Goal: Task Accomplishment & Management: Manage account settings

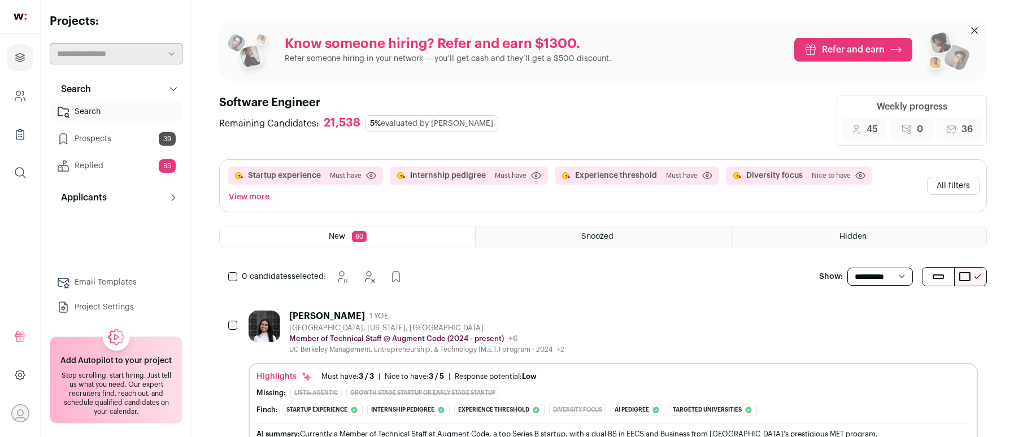
click at [322, 324] on div "[GEOGRAPHIC_DATA], [US_STATE], [GEOGRAPHIC_DATA]" at bounding box center [426, 328] width 275 height 9
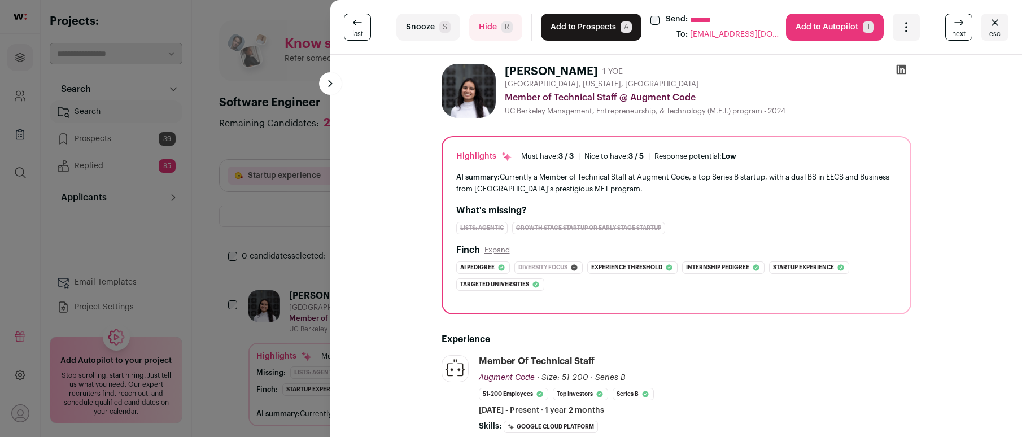
click at [585, 25] on button "Add to Prospects A" at bounding box center [591, 27] width 101 height 27
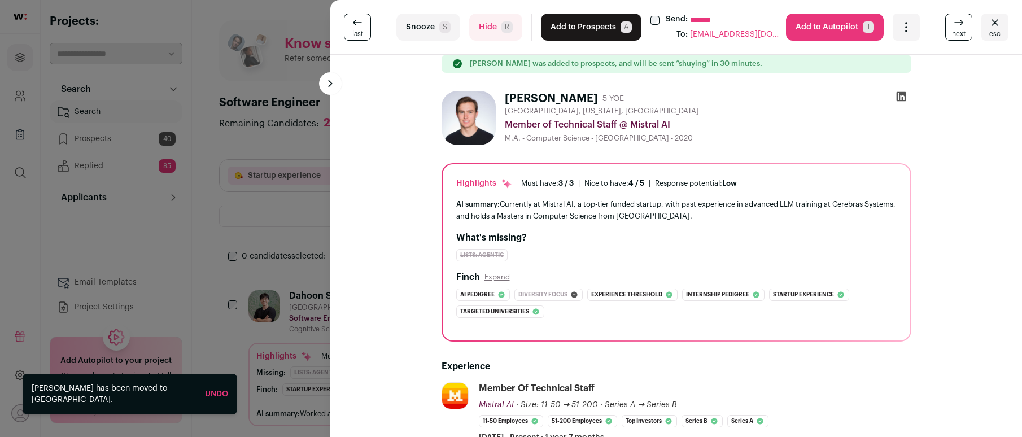
click at [585, 25] on button "Add to Prospects A" at bounding box center [591, 27] width 101 height 27
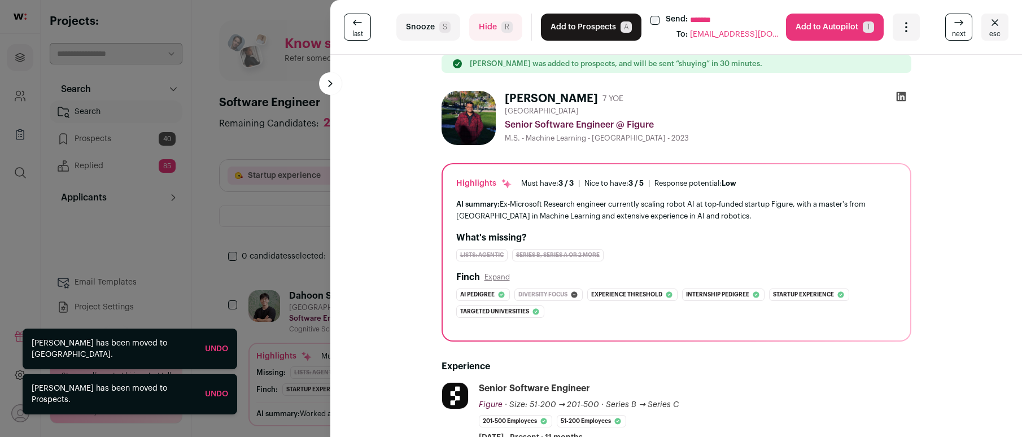
click at [585, 25] on button "Add to Prospects A" at bounding box center [591, 27] width 101 height 27
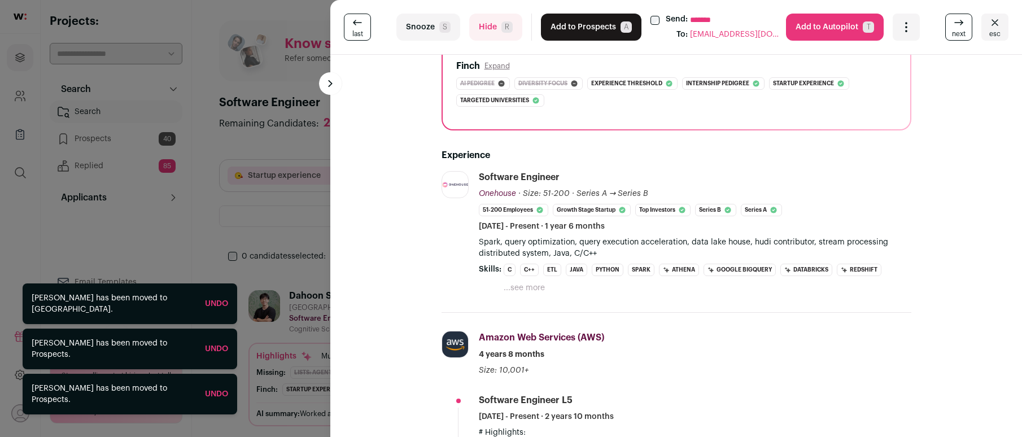
scroll to position [404, 0]
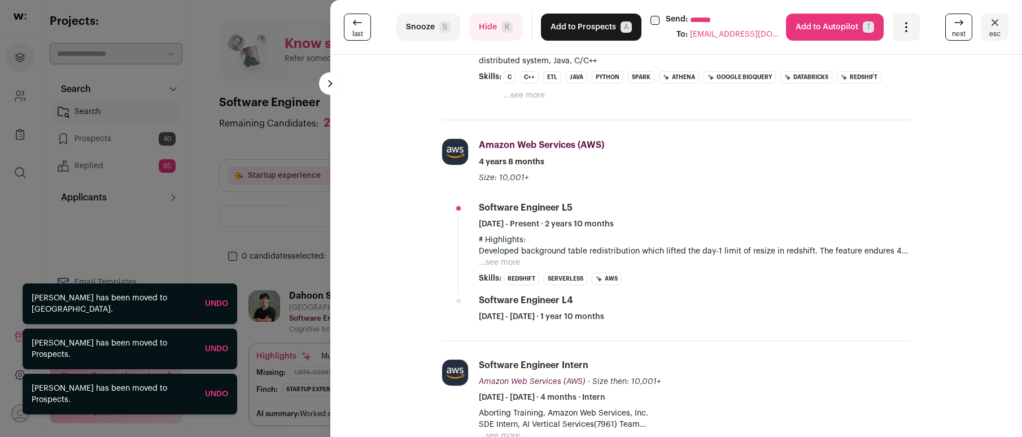
click at [477, 28] on button "Hide R" at bounding box center [495, 27] width 53 height 27
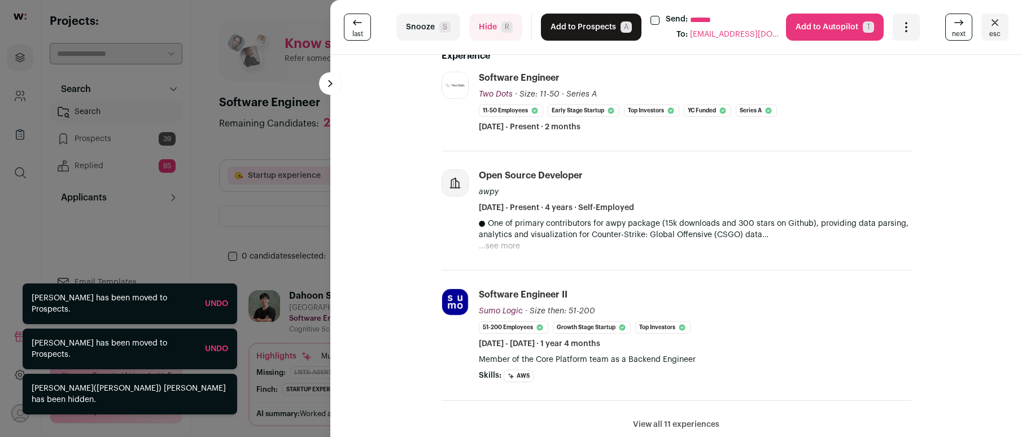
scroll to position [441, 0]
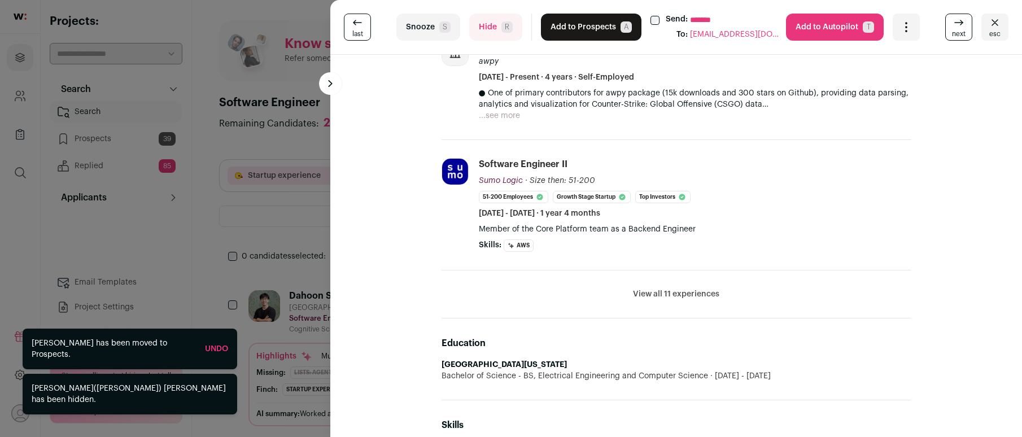
click at [584, 25] on button "Add to Prospects A" at bounding box center [591, 27] width 101 height 27
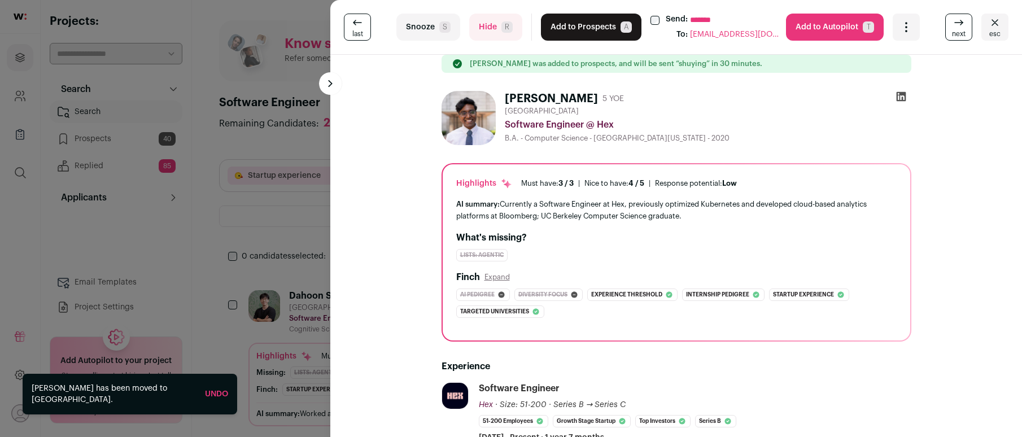
click at [586, 27] on button "Add to Prospects A" at bounding box center [591, 27] width 101 height 27
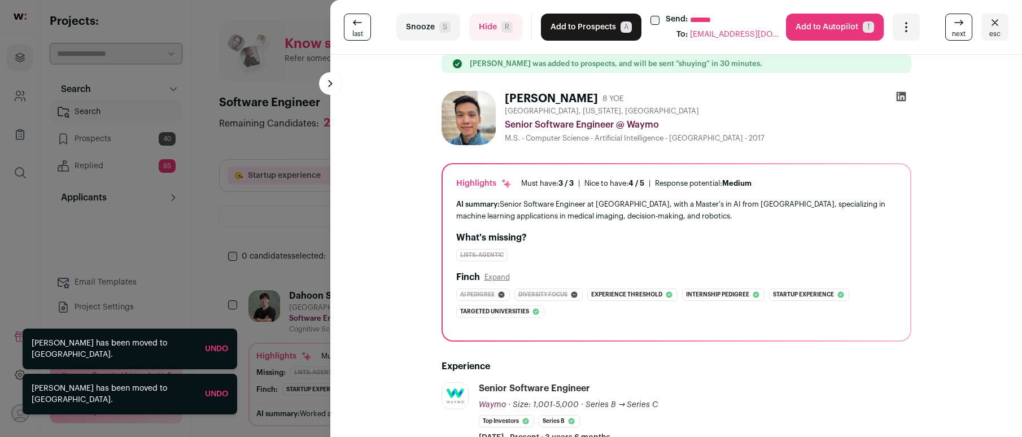
click at [586, 27] on button "Add to Prospects A" at bounding box center [591, 27] width 101 height 27
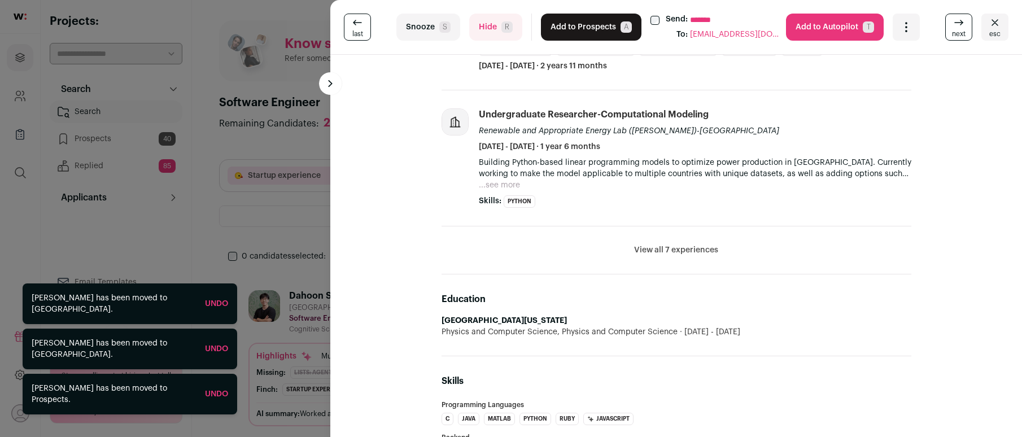
scroll to position [614, 0]
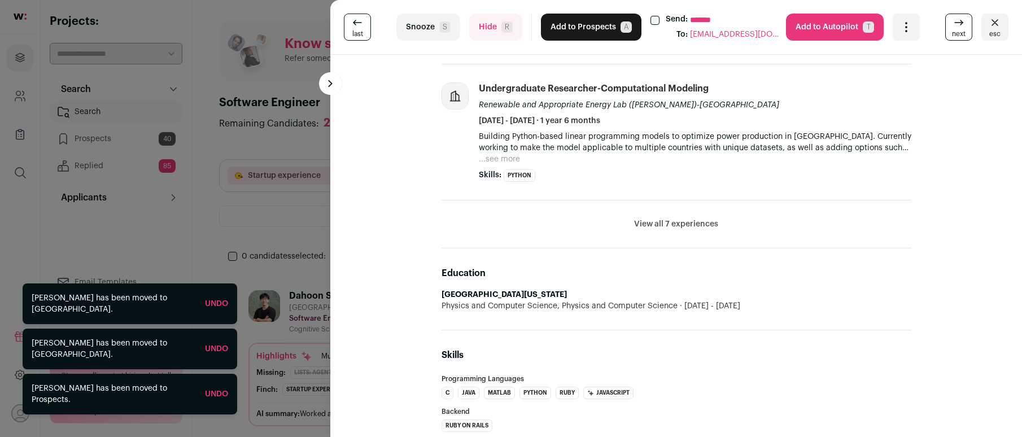
click at [491, 32] on button "Hide R" at bounding box center [495, 27] width 53 height 27
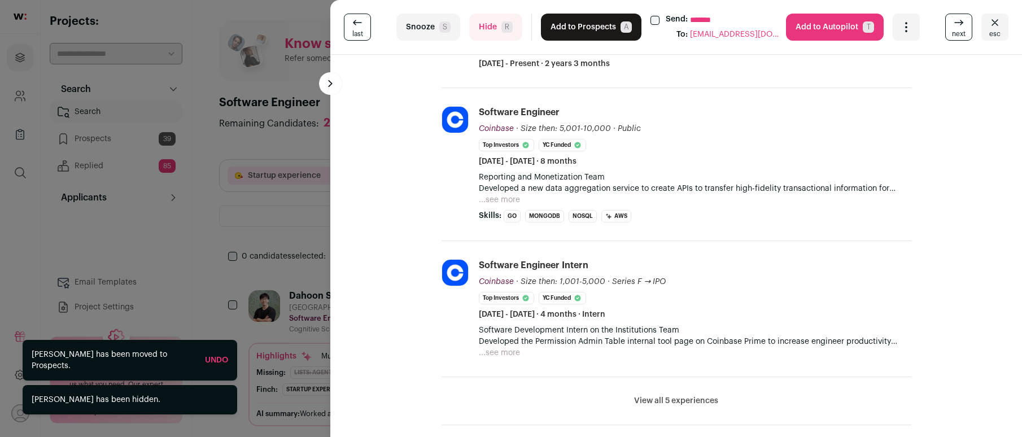
scroll to position [520, 0]
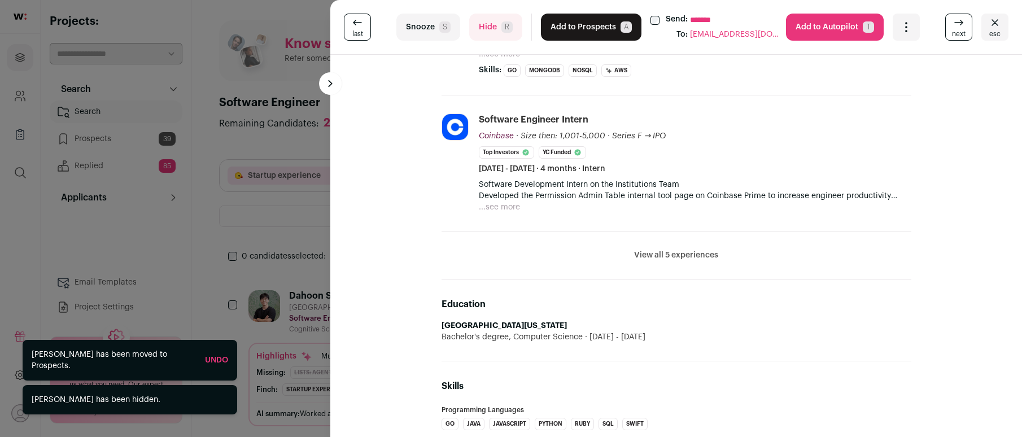
click at [576, 37] on button "Add to Prospects A" at bounding box center [591, 27] width 101 height 27
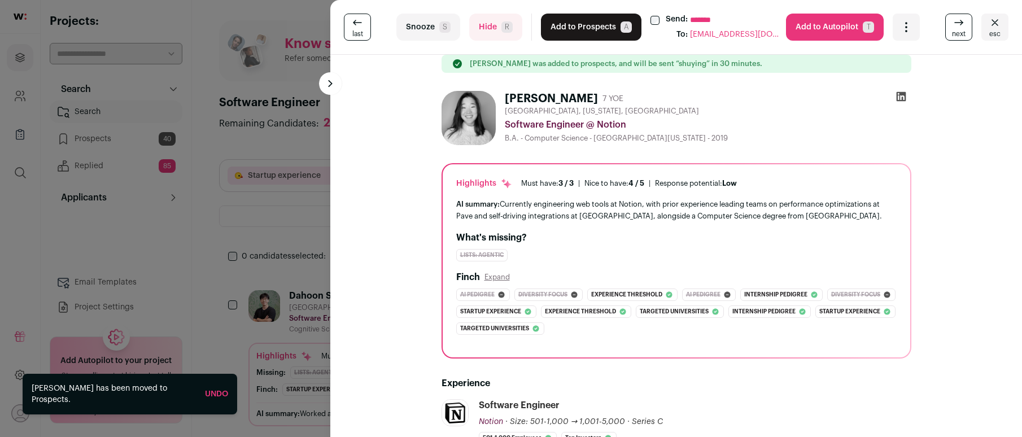
click at [572, 33] on button "Add to Prospects A" at bounding box center [591, 27] width 101 height 27
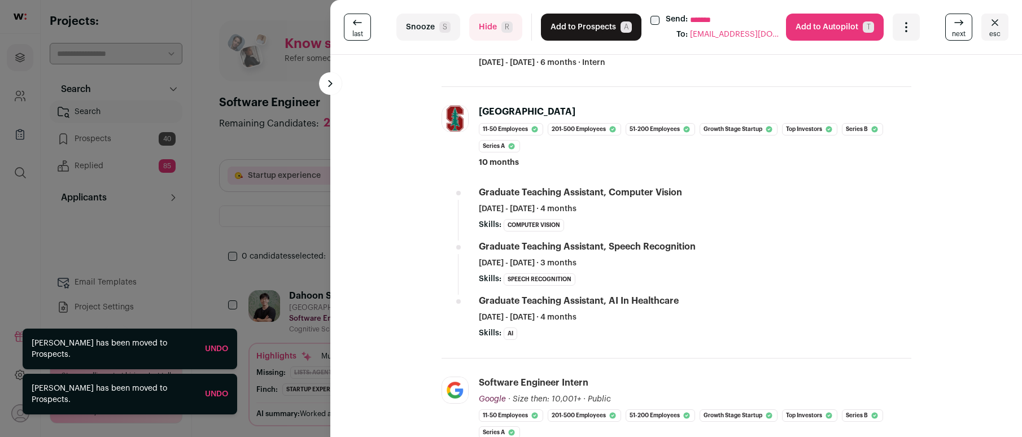
scroll to position [734, 0]
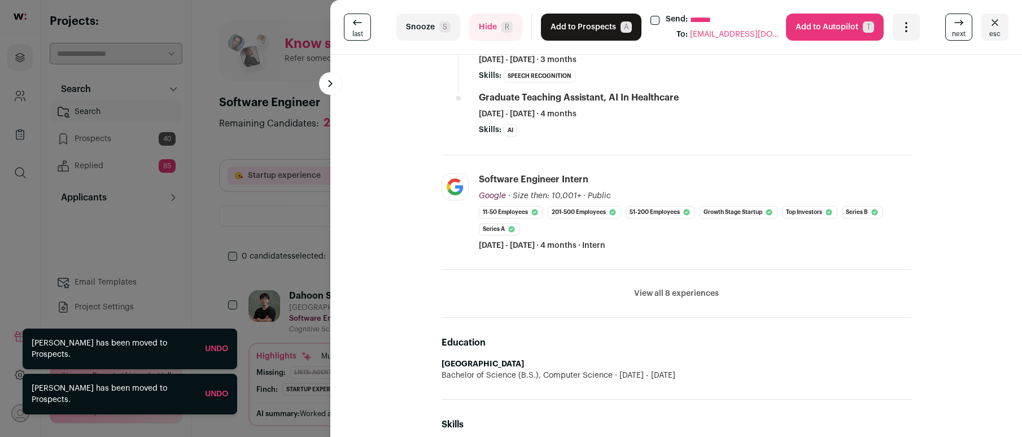
click at [480, 31] on button "Hide R" at bounding box center [495, 27] width 53 height 27
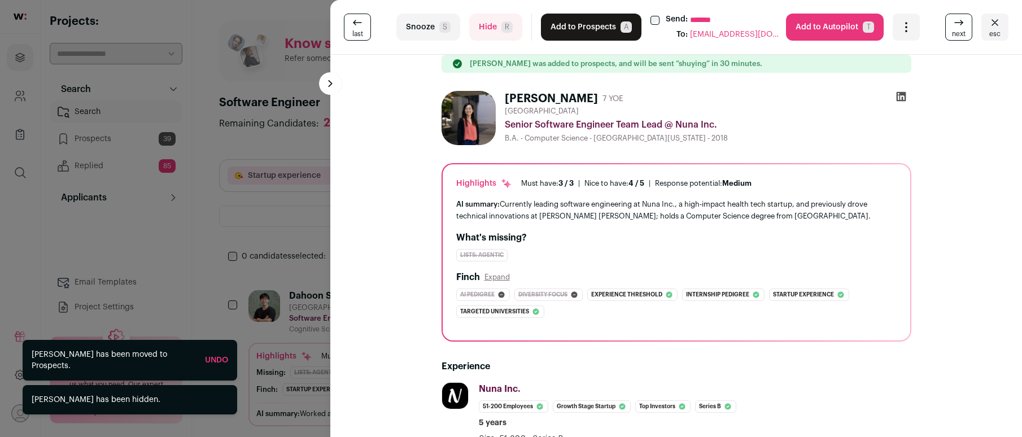
click at [594, 21] on button "Add to Prospects A" at bounding box center [591, 27] width 101 height 27
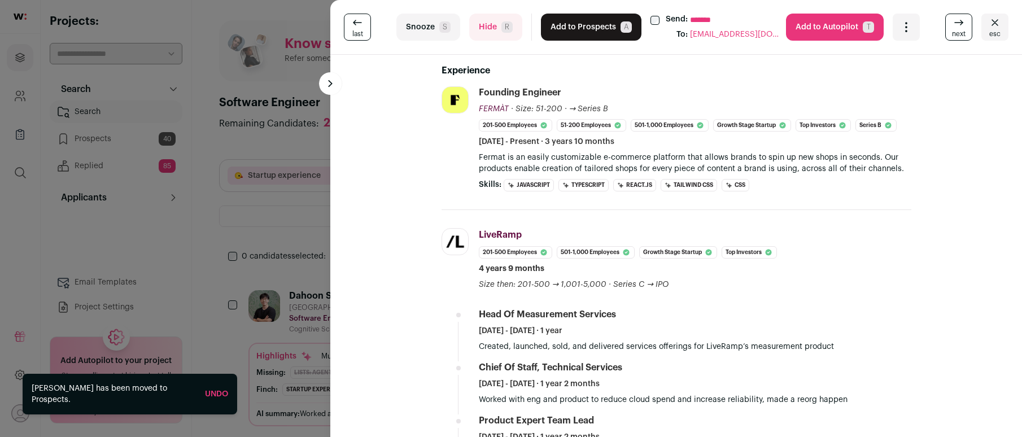
scroll to position [231, 0]
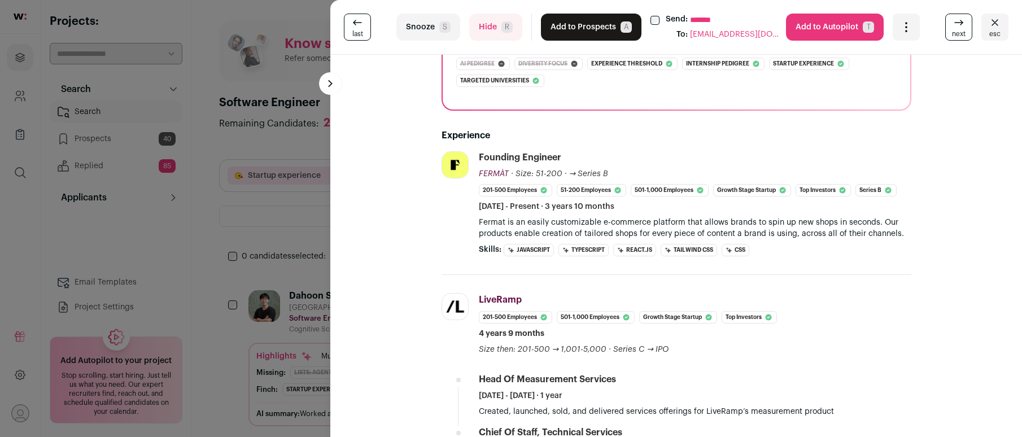
click at [585, 27] on button "Add to Prospects A" at bounding box center [591, 27] width 101 height 27
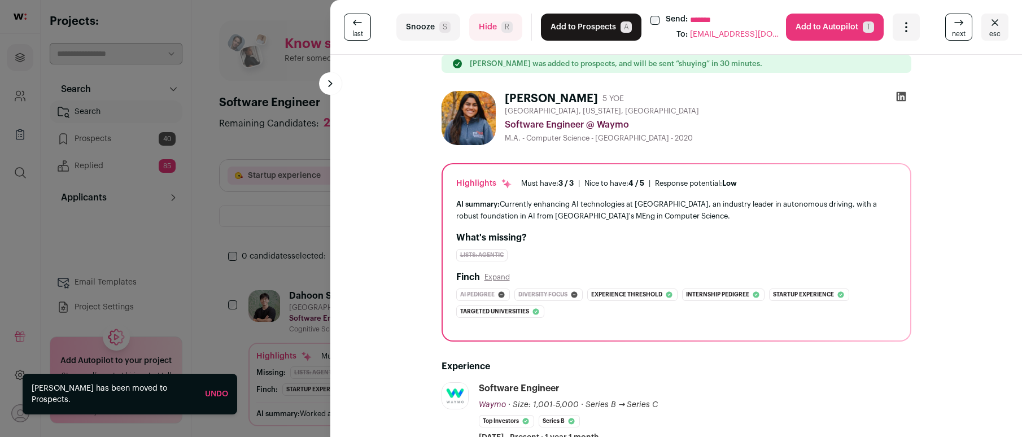
click at [582, 30] on button "Add to Prospects A" at bounding box center [591, 27] width 101 height 27
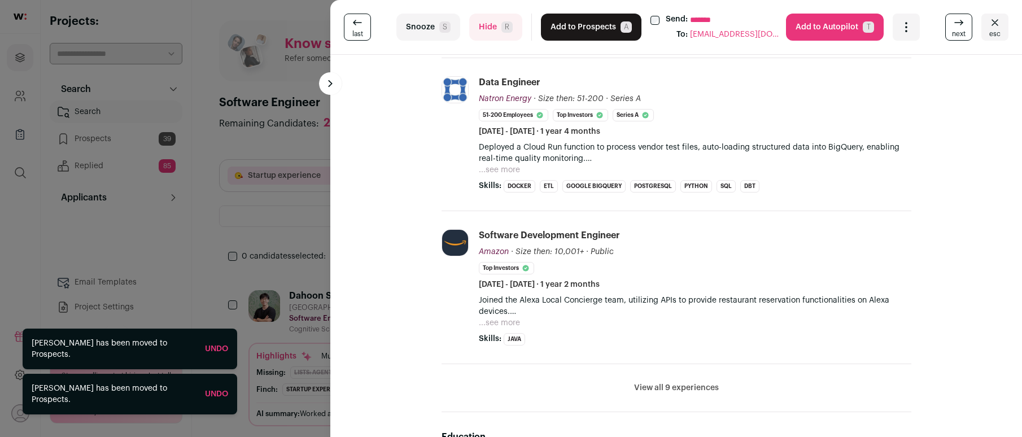
scroll to position [560, 0]
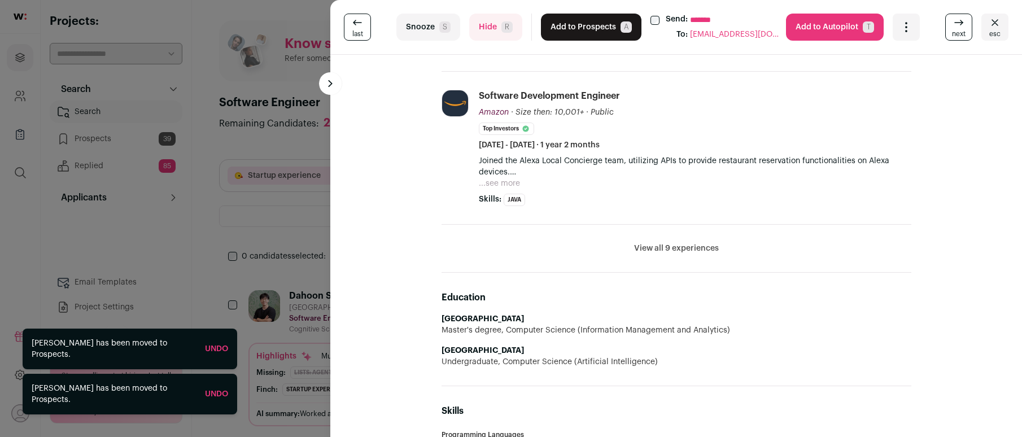
click at [503, 32] on span "R" at bounding box center [507, 26] width 11 height 11
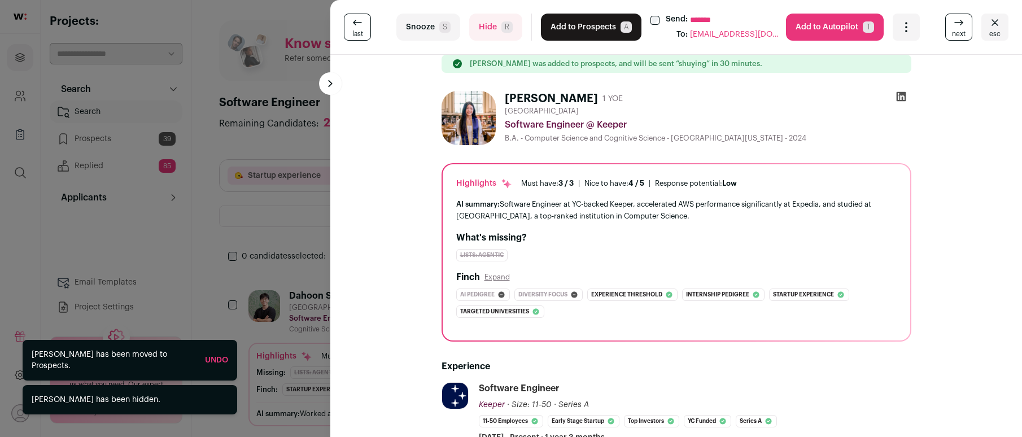
click at [561, 32] on button "Add to Prospects A" at bounding box center [591, 27] width 101 height 27
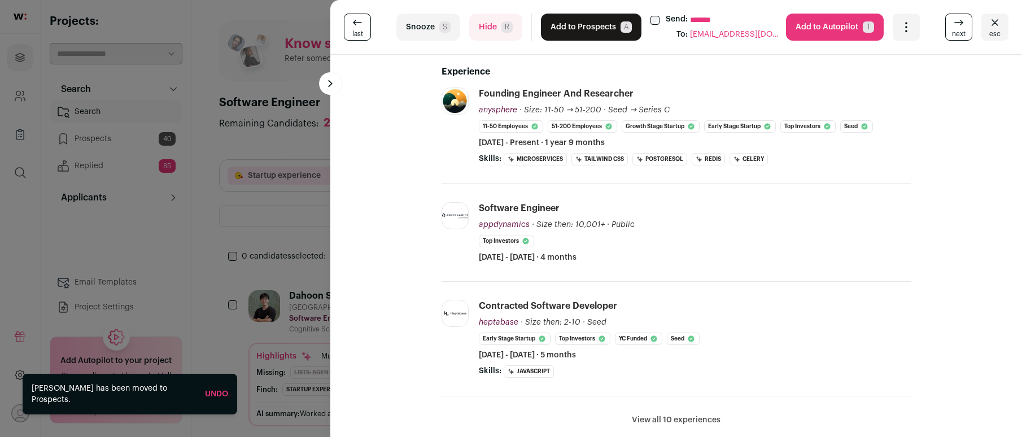
scroll to position [423, 0]
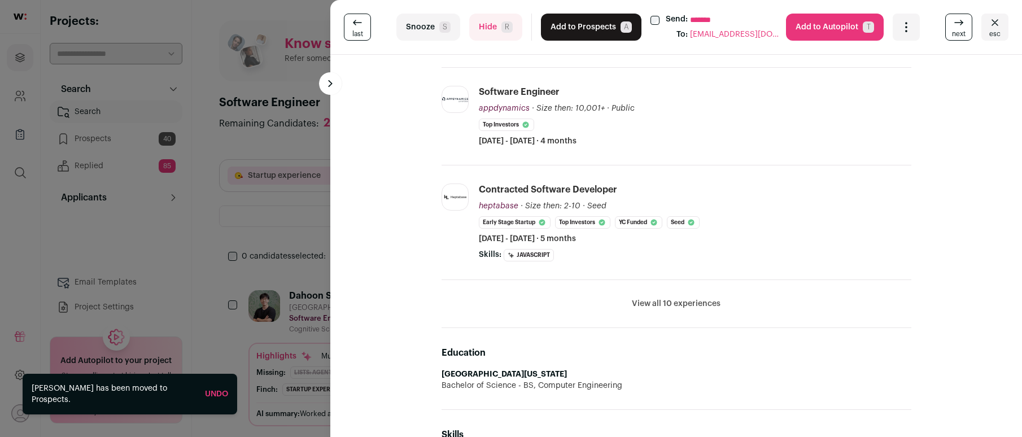
click at [565, 27] on button "Add to Prospects A" at bounding box center [591, 27] width 101 height 27
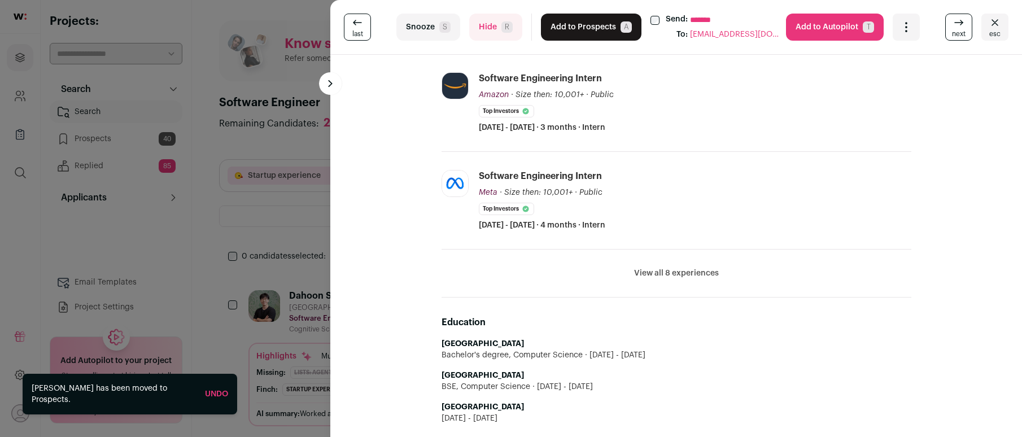
scroll to position [297, 0]
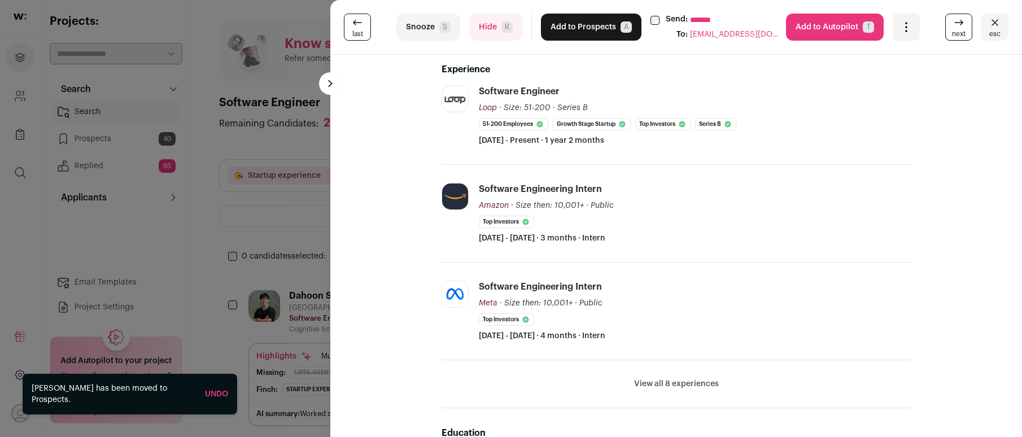
click at [487, 27] on button "Hide R" at bounding box center [495, 27] width 53 height 27
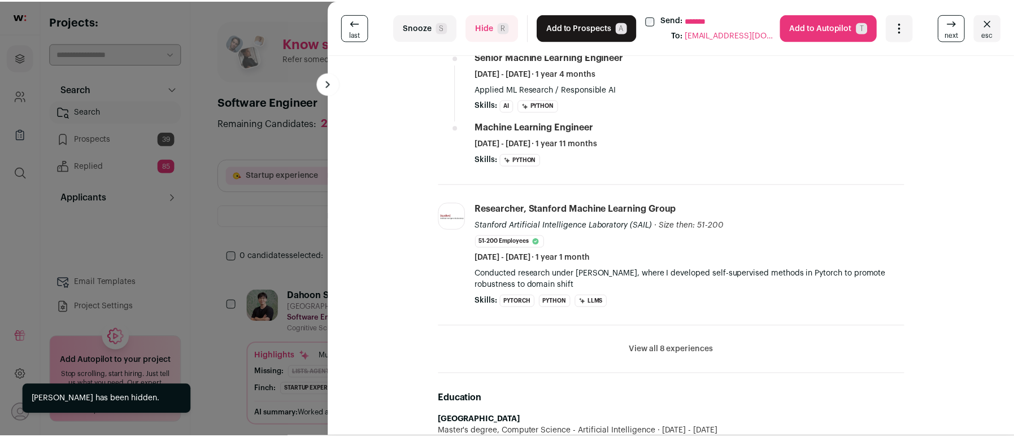
scroll to position [660, 0]
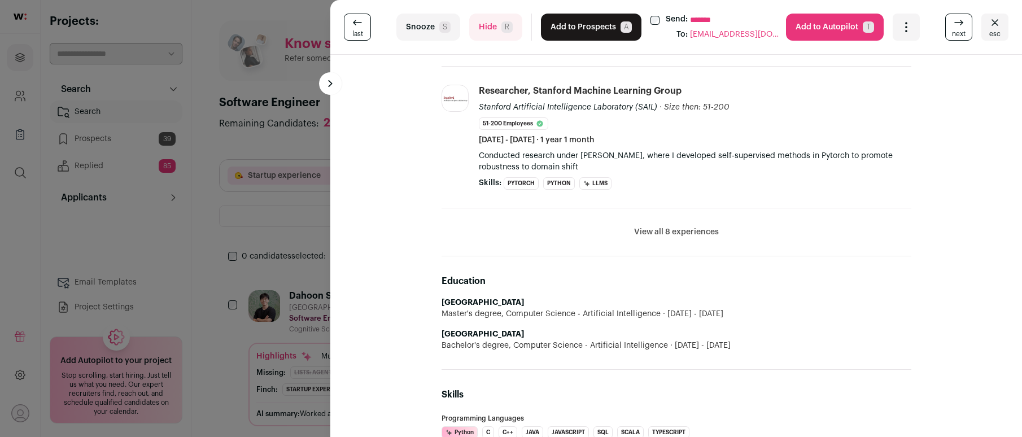
click at [576, 14] on button "Add to Prospects A" at bounding box center [591, 27] width 101 height 27
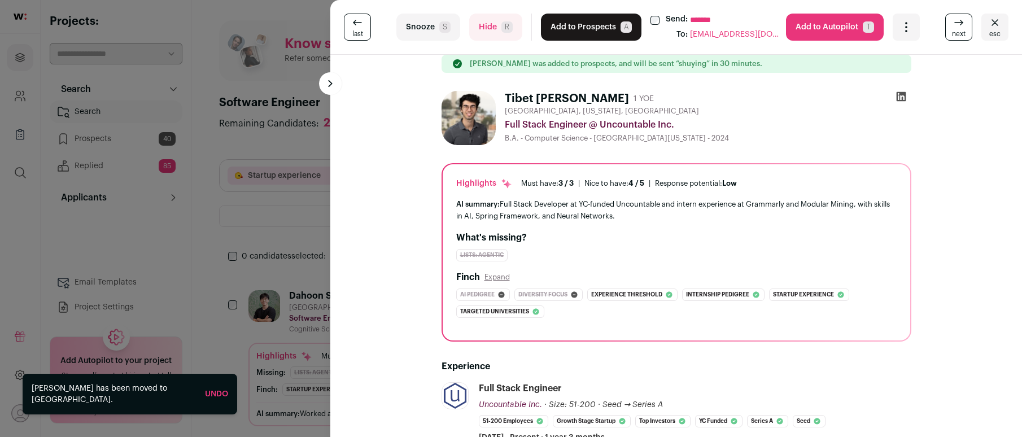
click at [309, 16] on div "**********" at bounding box center [511, 218] width 1022 height 437
